Goal: Task Accomplishment & Management: Manage account settings

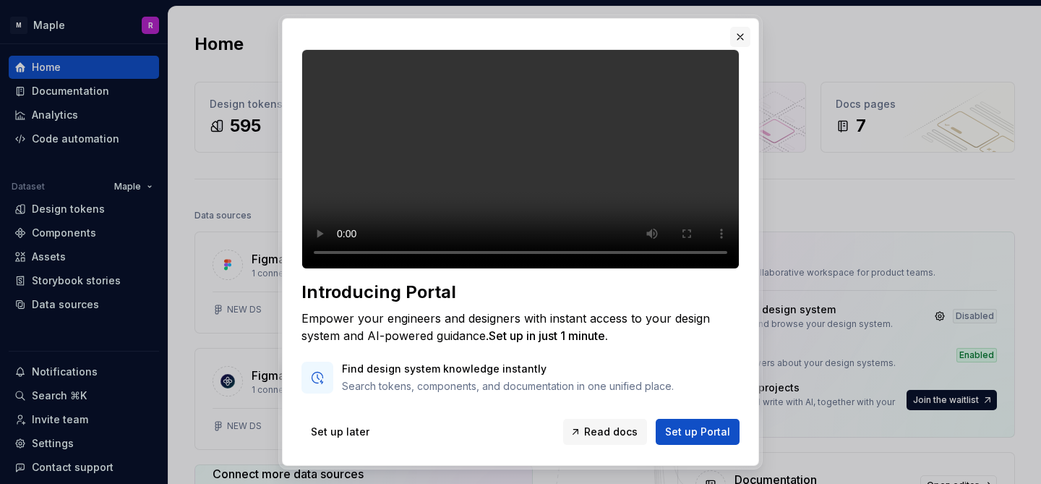
click at [739, 35] on button "button" at bounding box center [740, 37] width 20 height 20
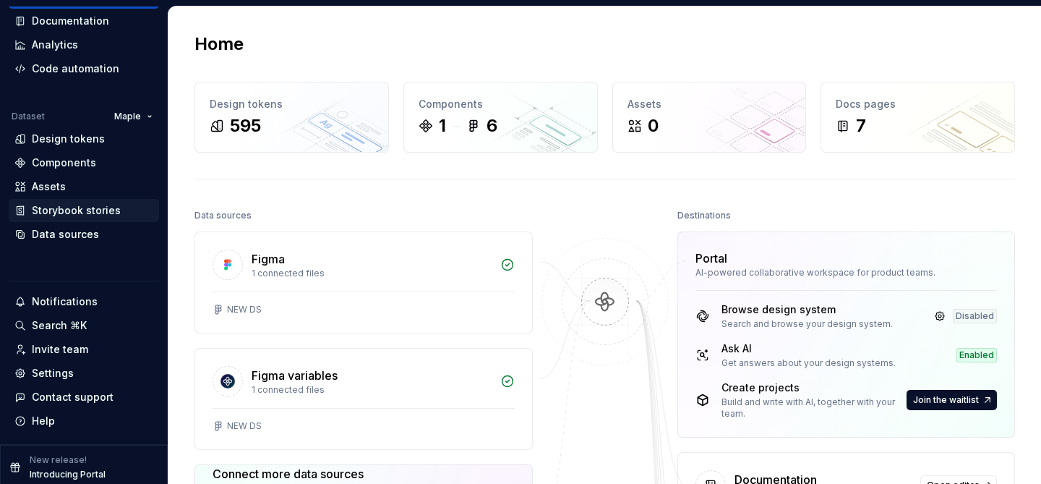
scroll to position [76, 0]
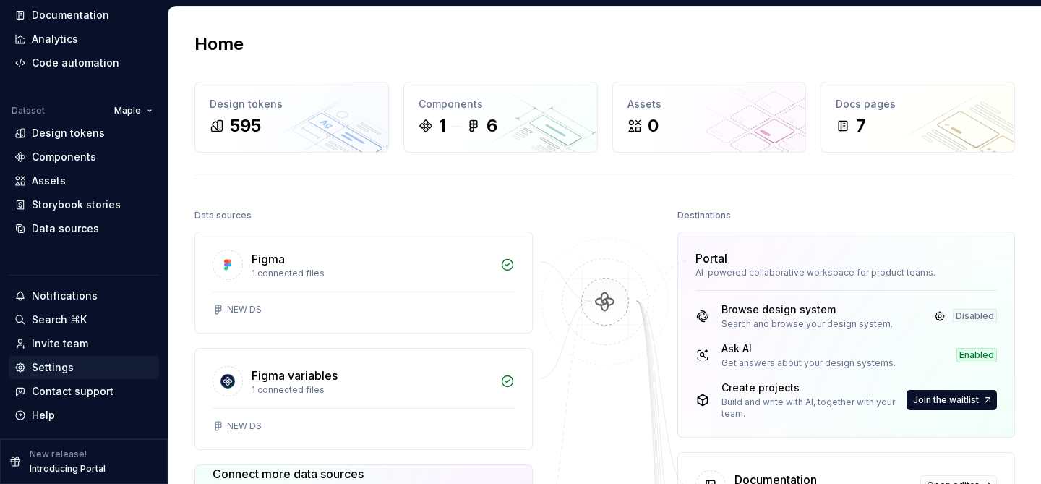
click at [59, 365] on div "Settings" at bounding box center [53, 367] width 42 height 14
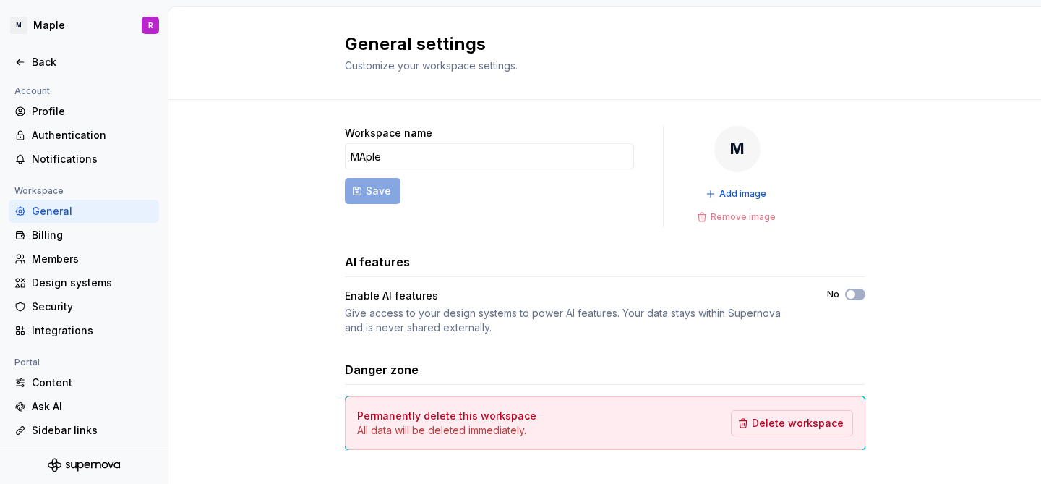
scroll to position [21, 0]
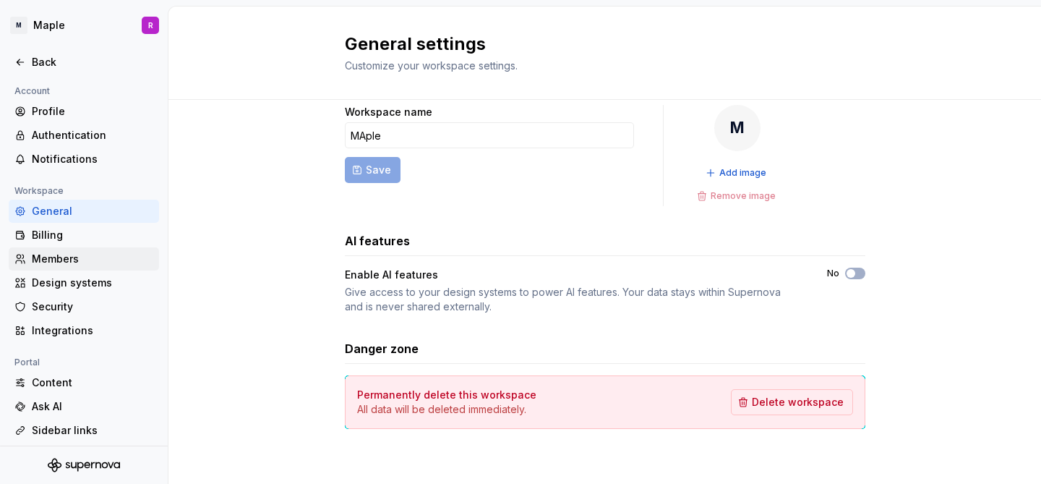
click at [75, 257] on div "Members" at bounding box center [92, 259] width 121 height 14
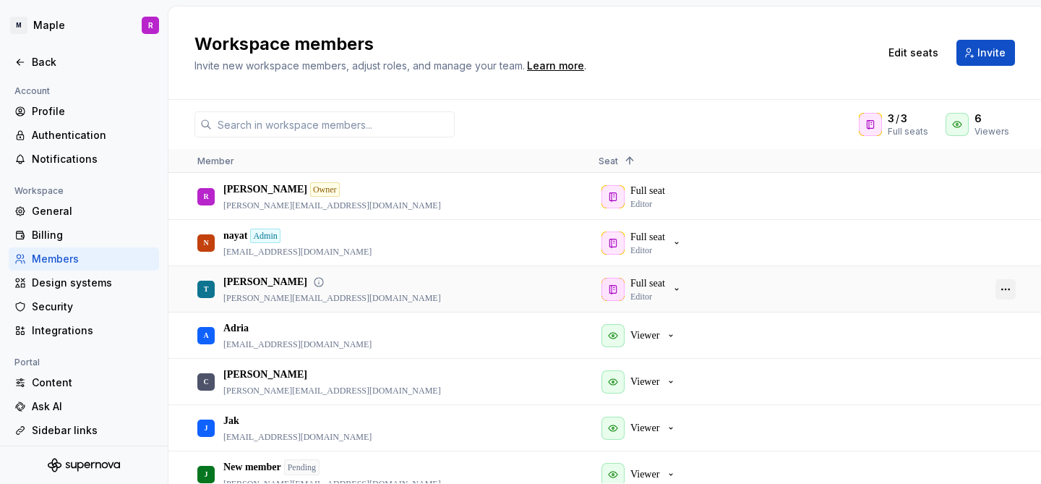
click at [1007, 284] on button "button" at bounding box center [1005, 289] width 20 height 20
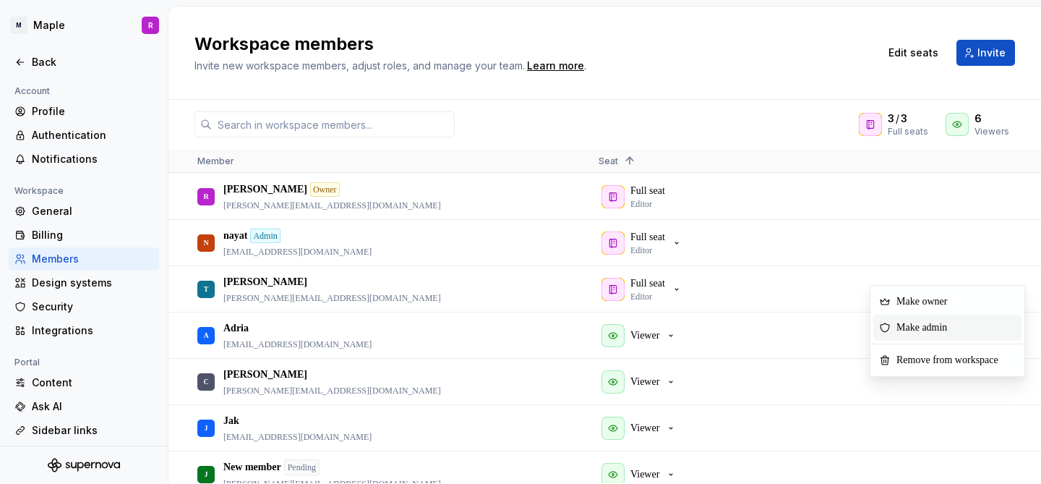
click at [958, 326] on span "Make admin" at bounding box center [924, 327] width 68 height 26
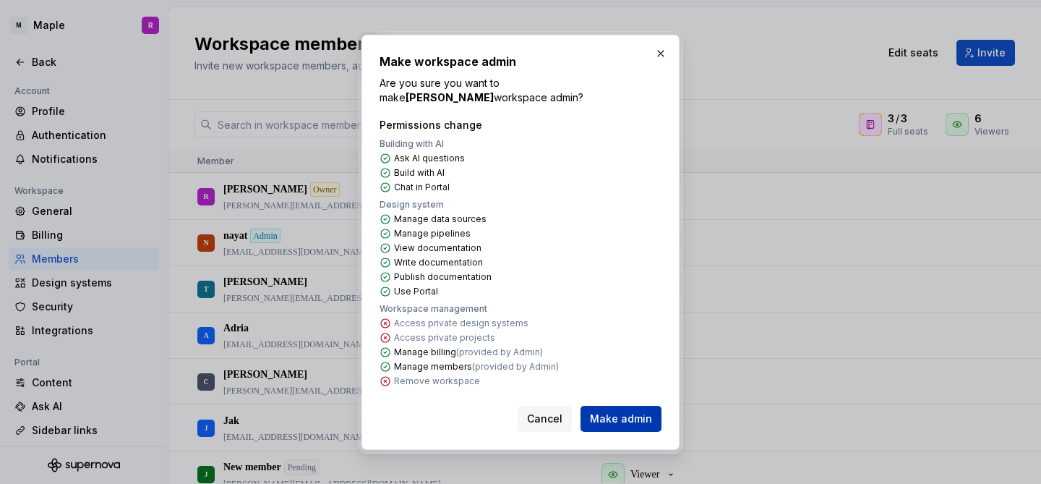
click at [642, 416] on span "Make admin" at bounding box center [621, 418] width 62 height 14
